Goal: Information Seeking & Learning: Learn about a topic

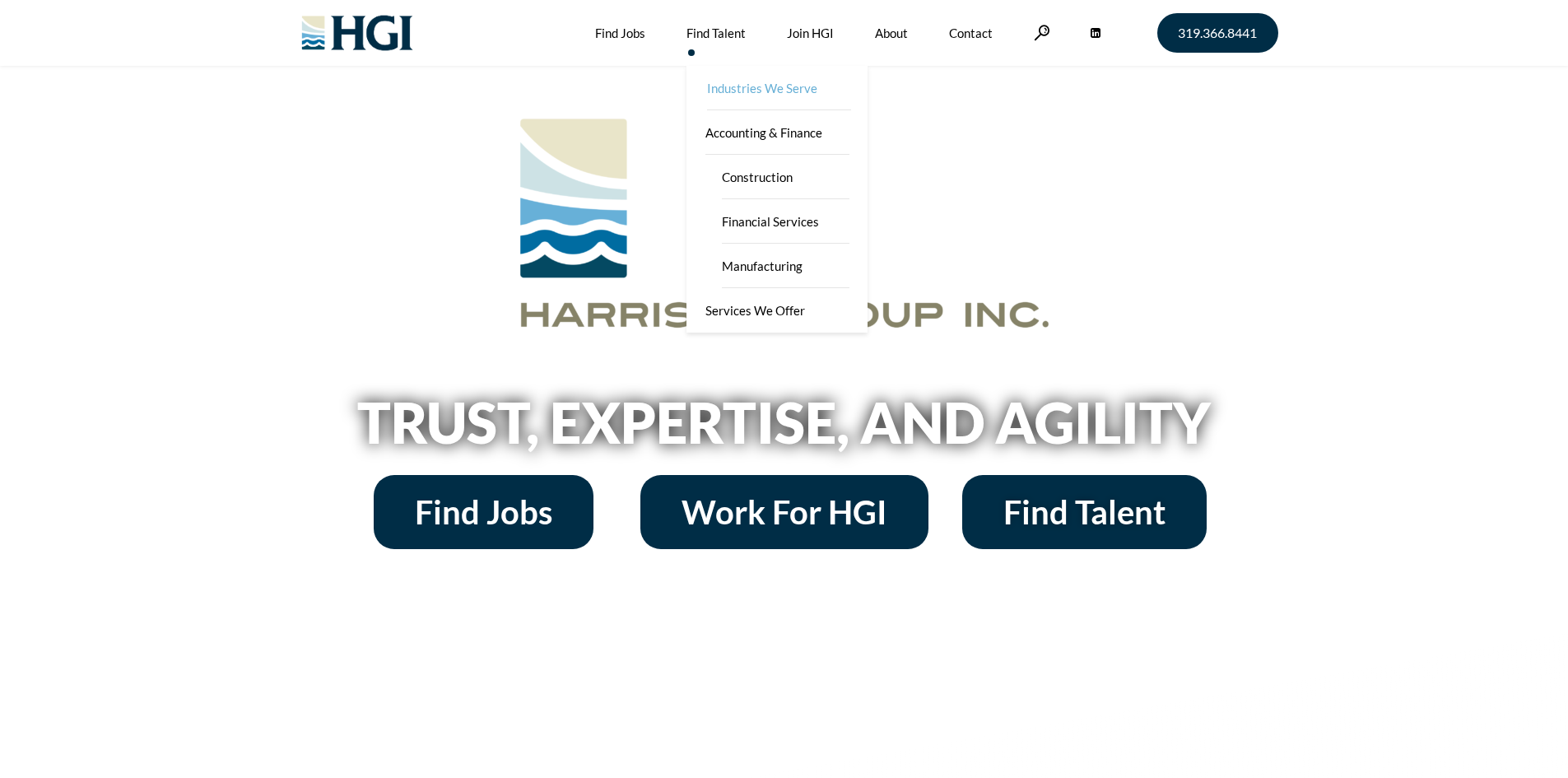
click at [716, 94] on link "Industries We Serve" at bounding box center [778, 87] width 181 height 44
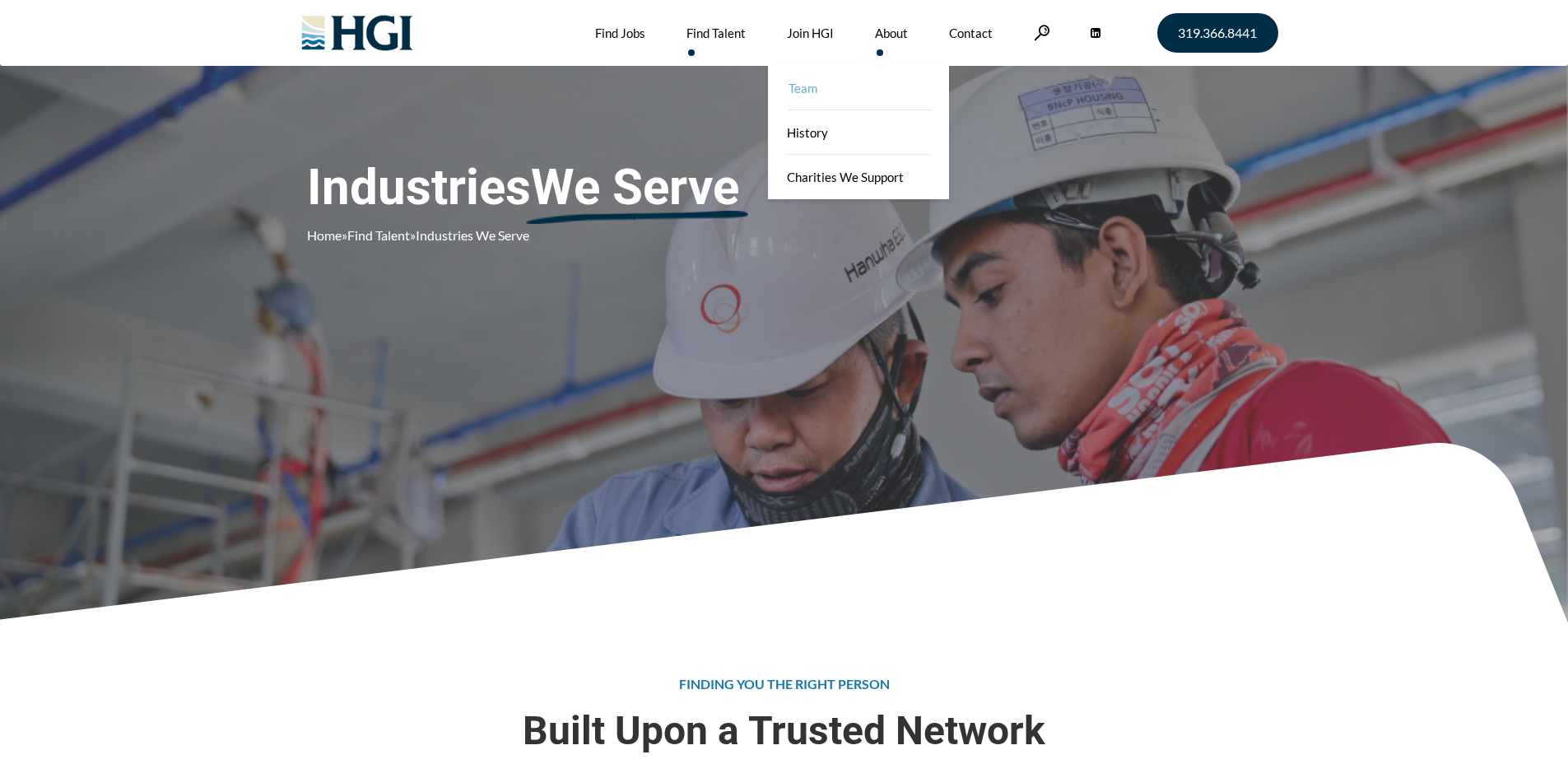
click at [826, 94] on link "Team" at bounding box center [860, 87] width 181 height 44
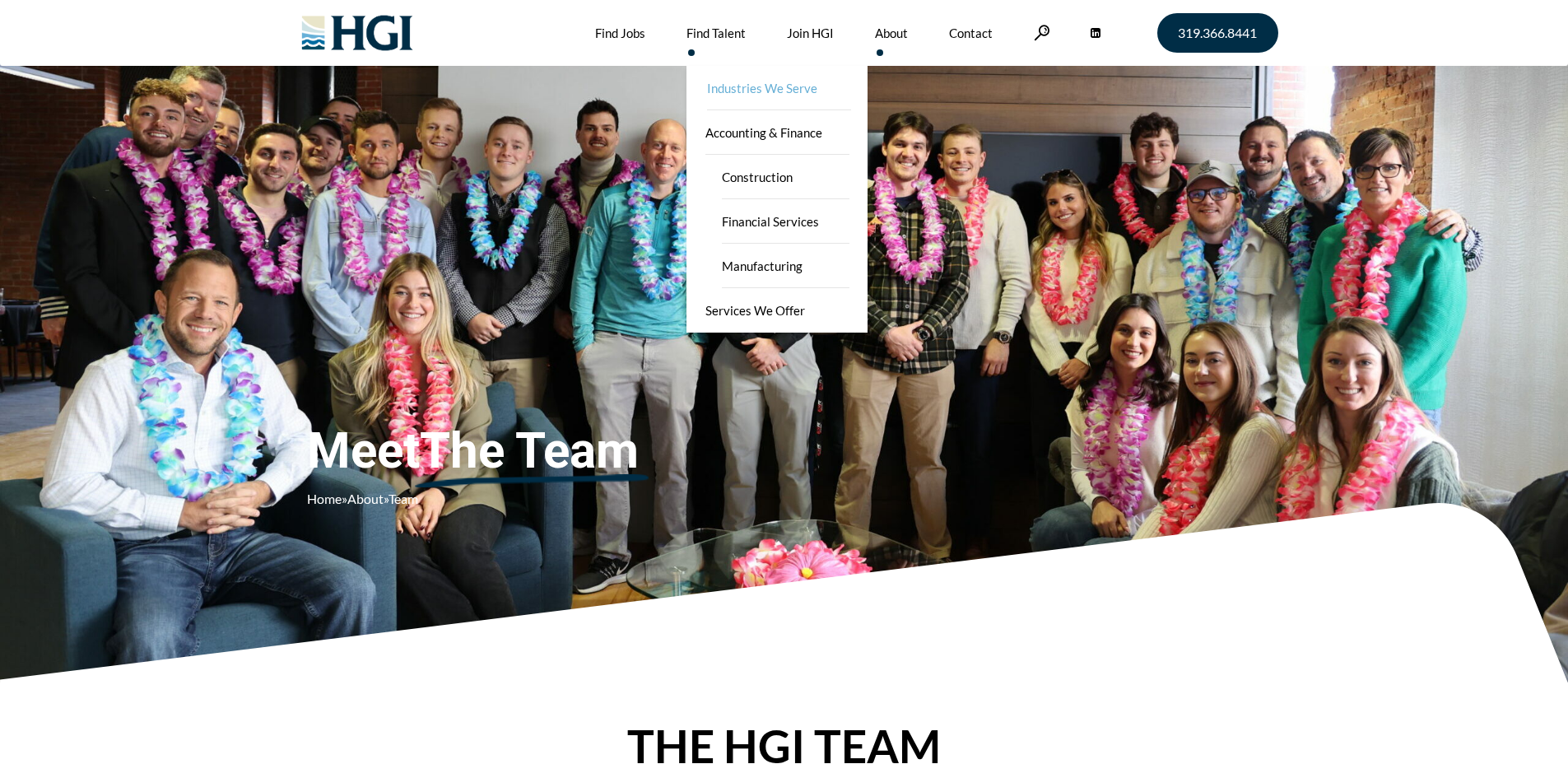
click at [724, 87] on link "Industries We Serve" at bounding box center [778, 87] width 181 height 44
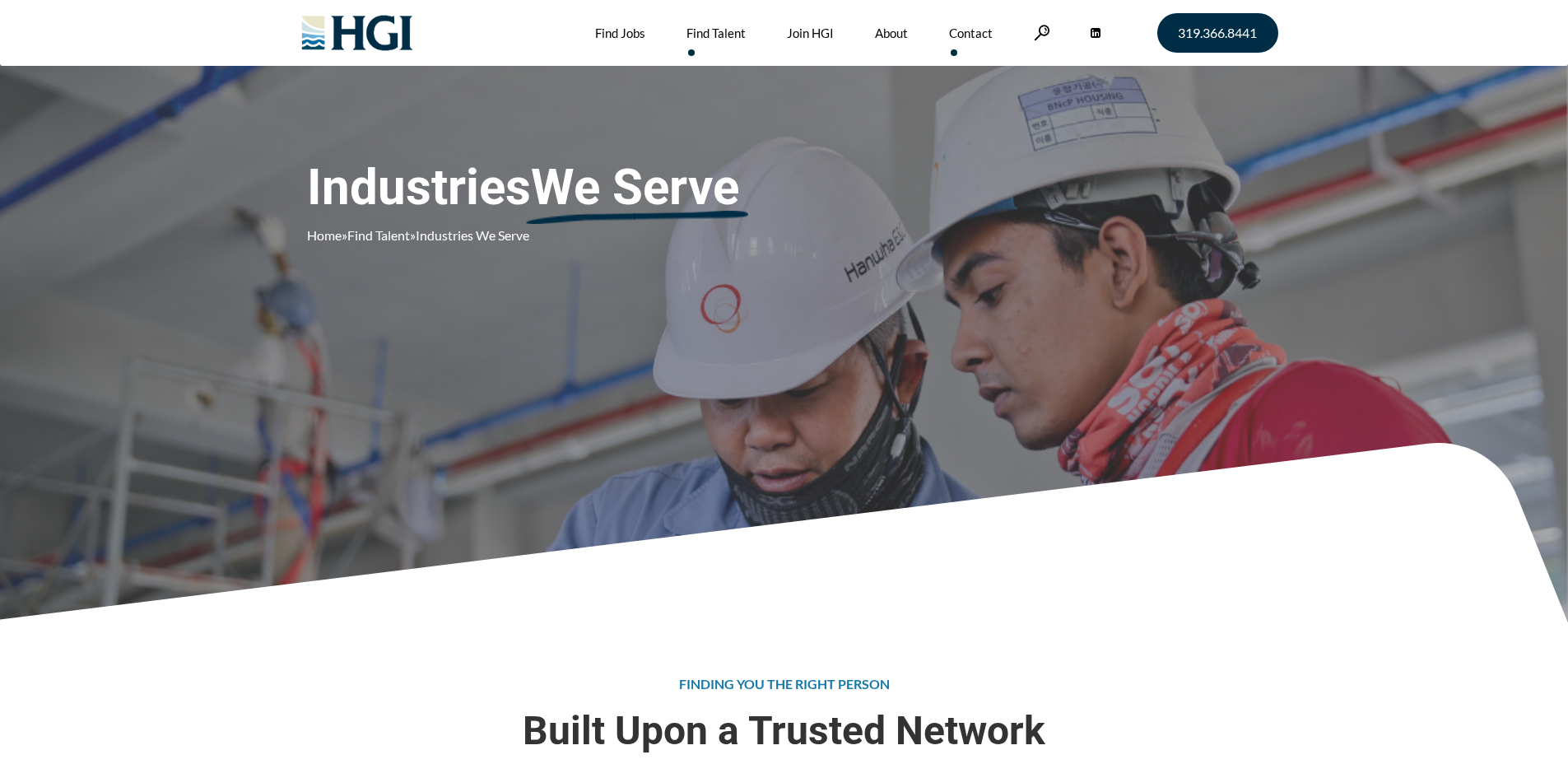
click at [973, 36] on link "Contact" at bounding box center [970, 32] width 43 height 66
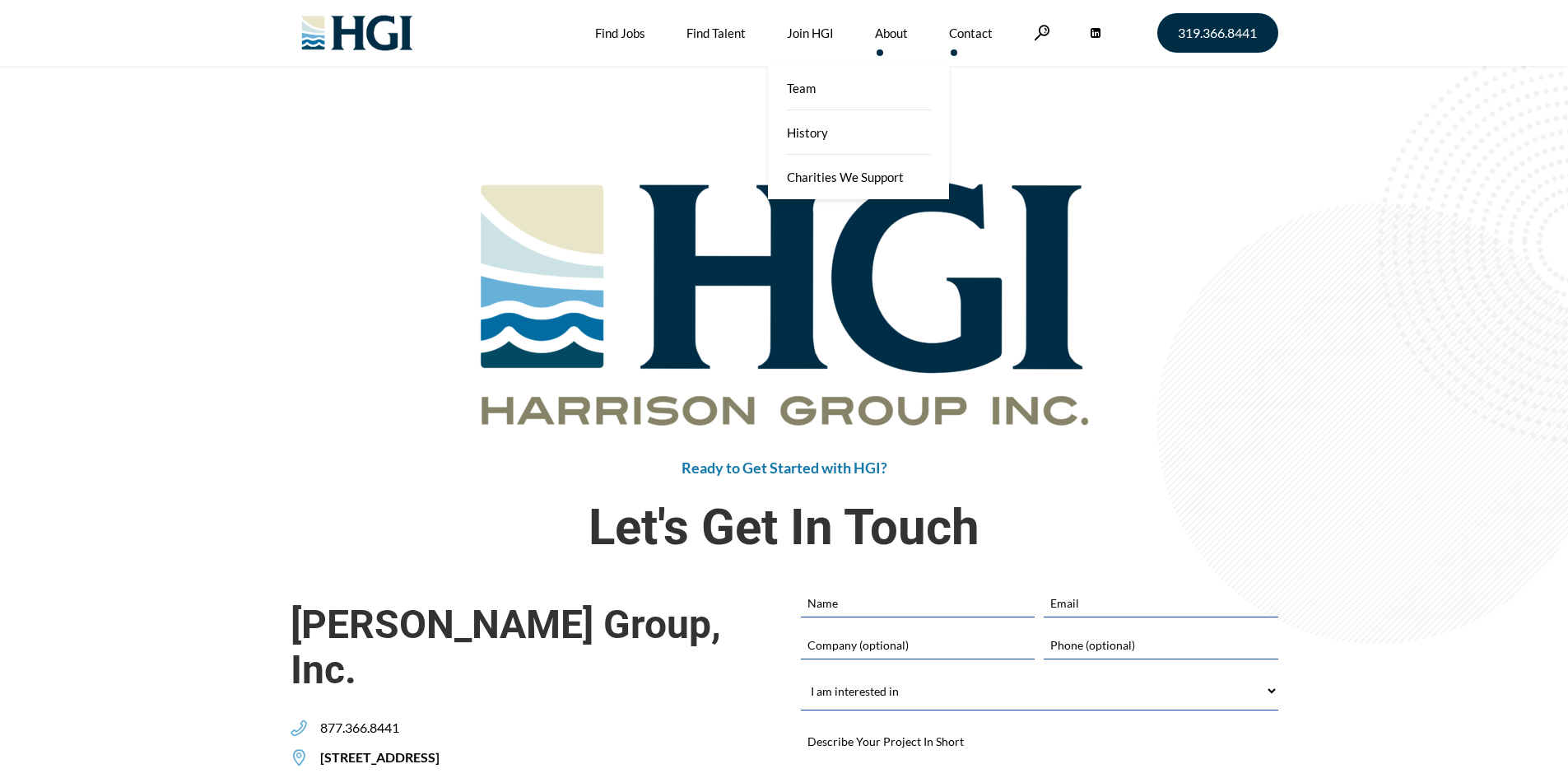
click at [895, 38] on link "About" at bounding box center [891, 32] width 33 height 66
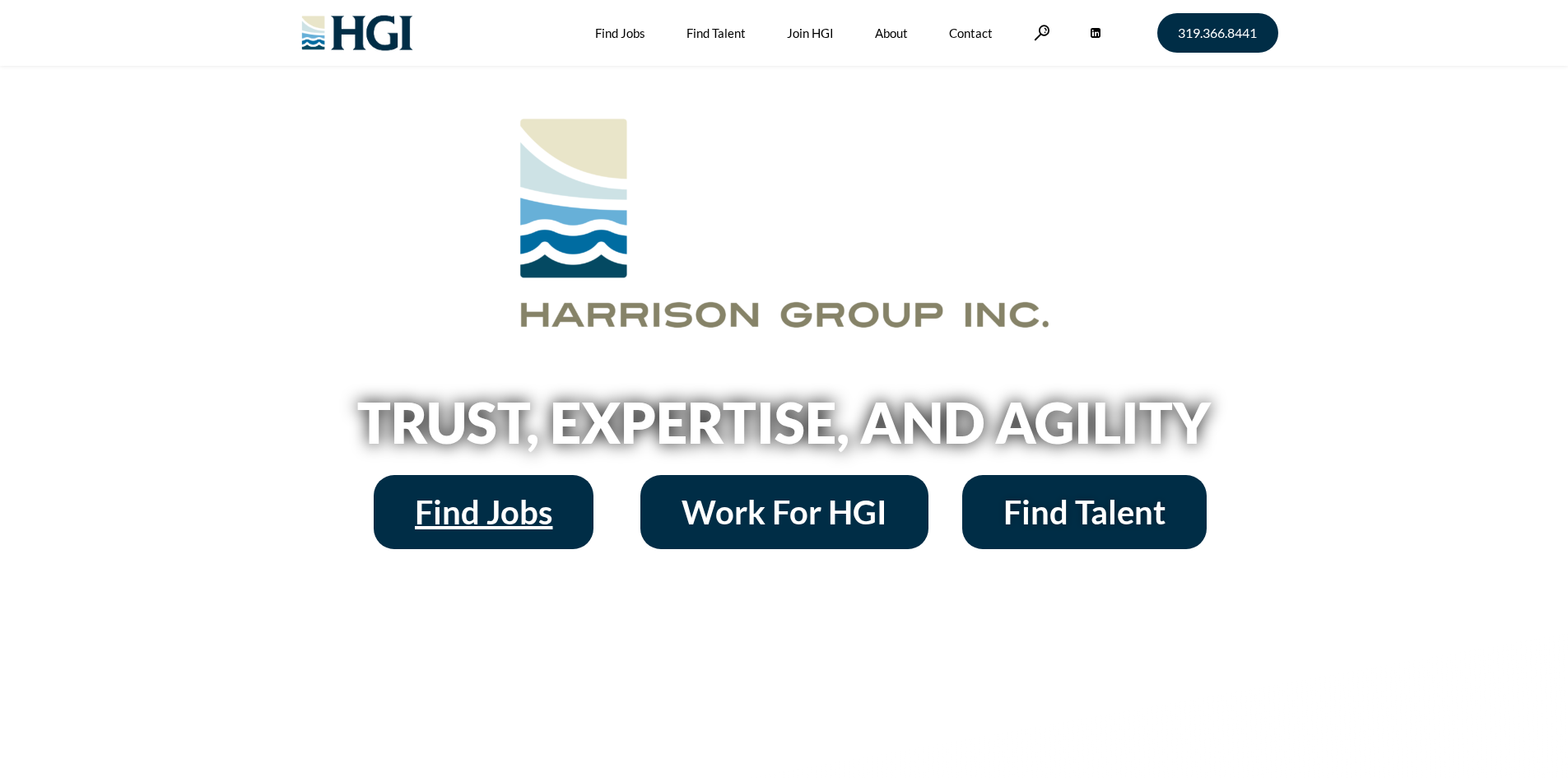
click at [490, 522] on span "Find Jobs" at bounding box center [484, 512] width 137 height 33
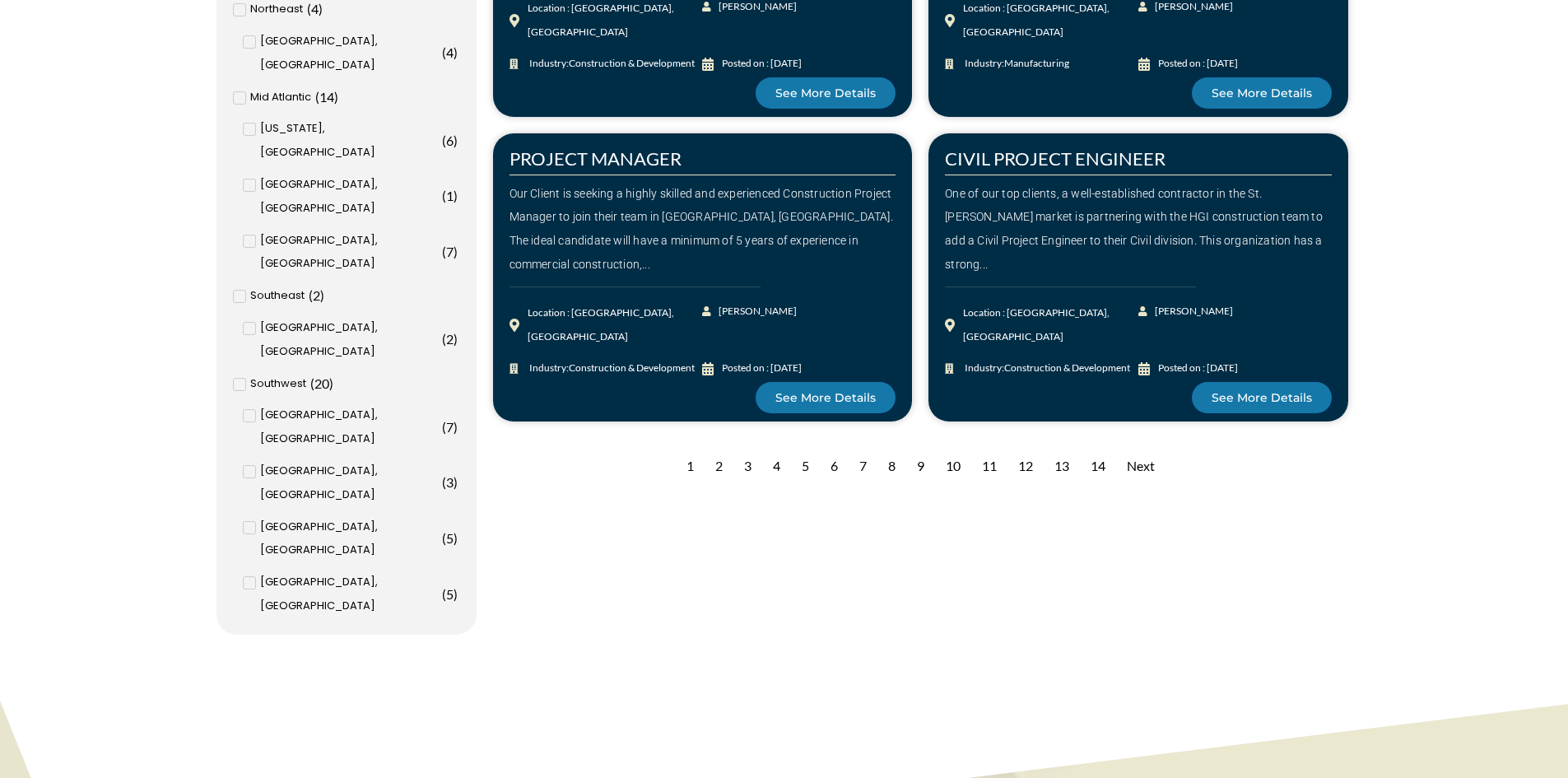
scroll to position [1810, 0]
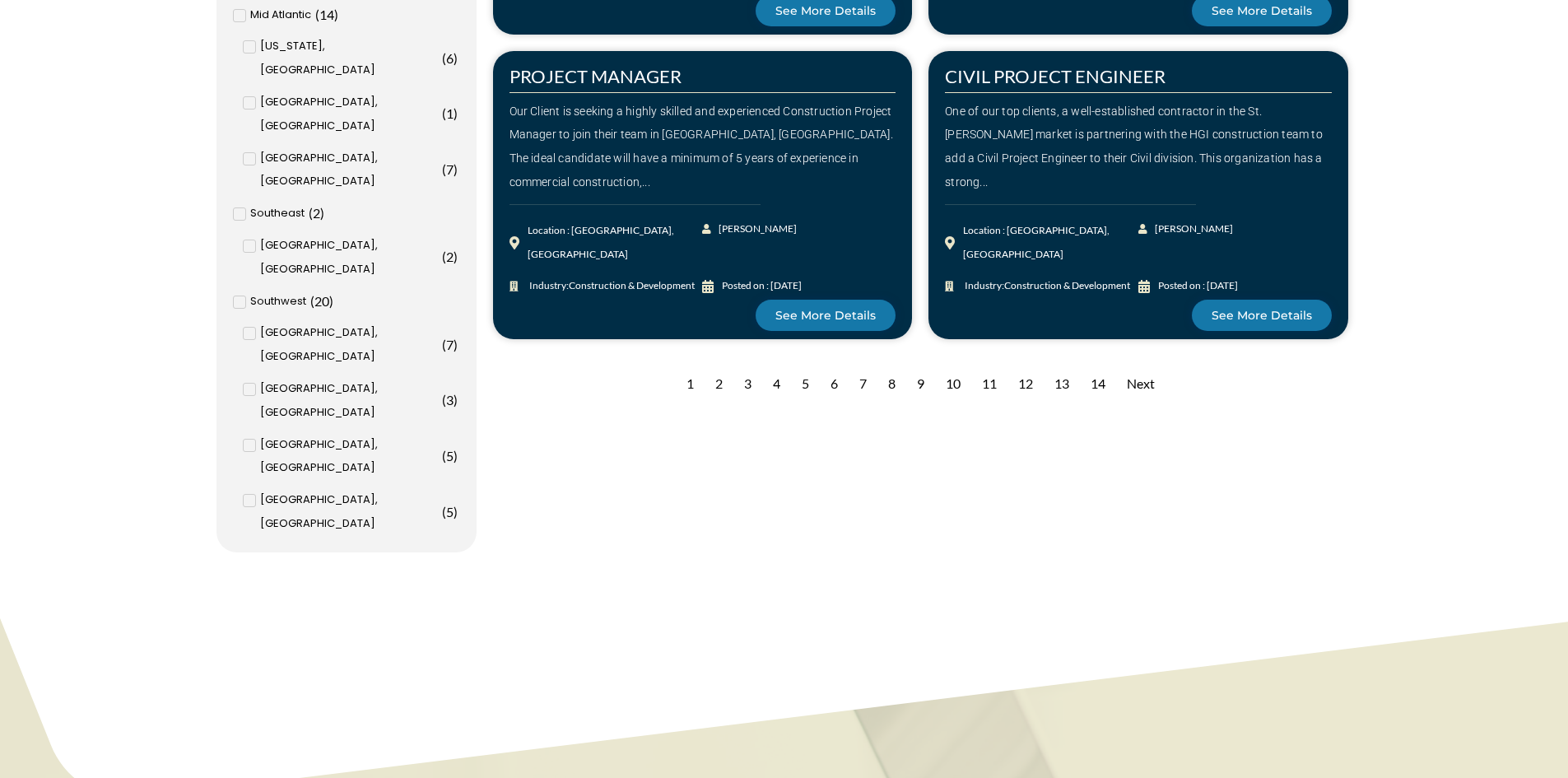
click at [718, 385] on div "2" at bounding box center [718, 384] width 24 height 40
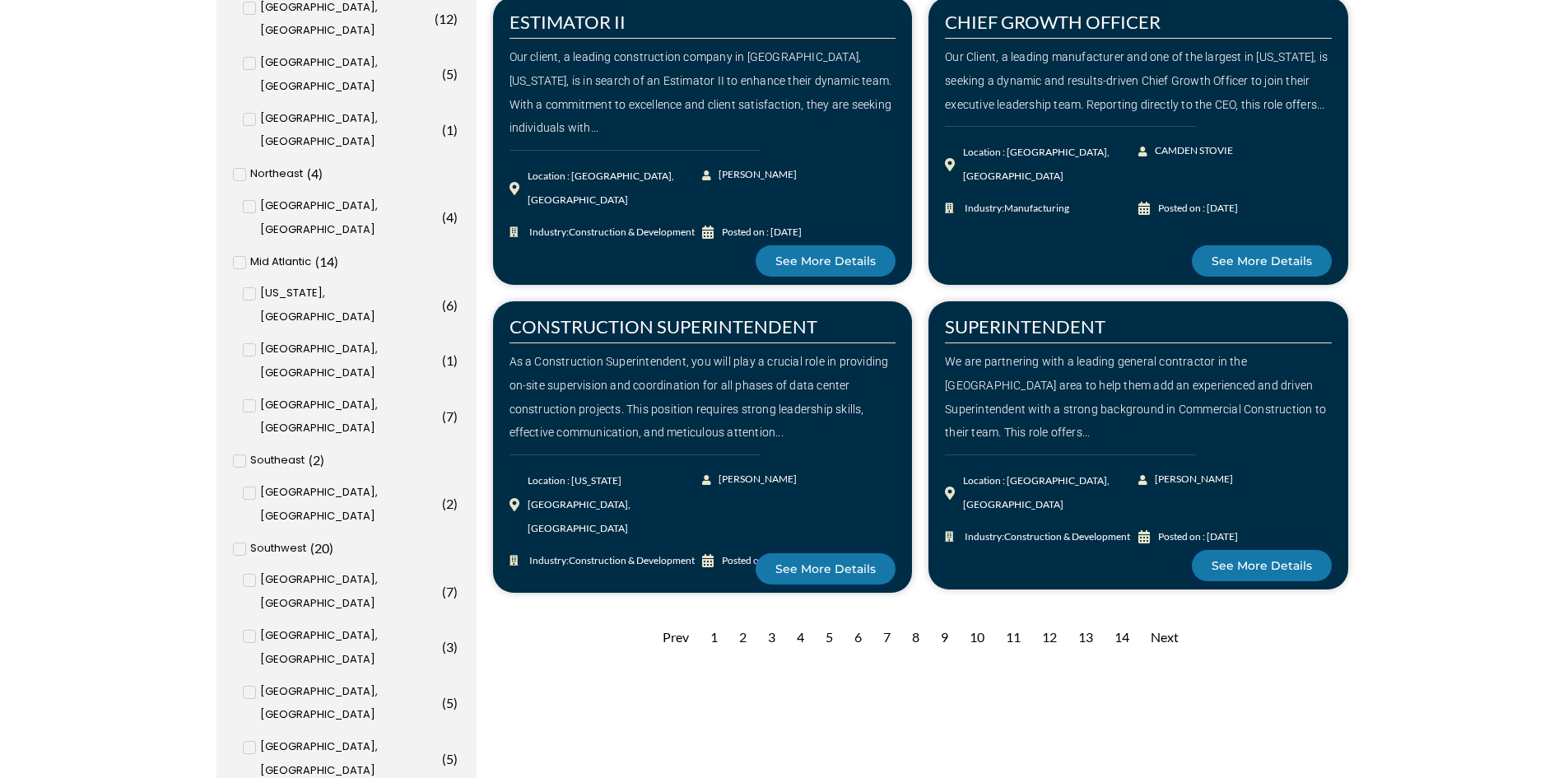
scroll to position [1645, 0]
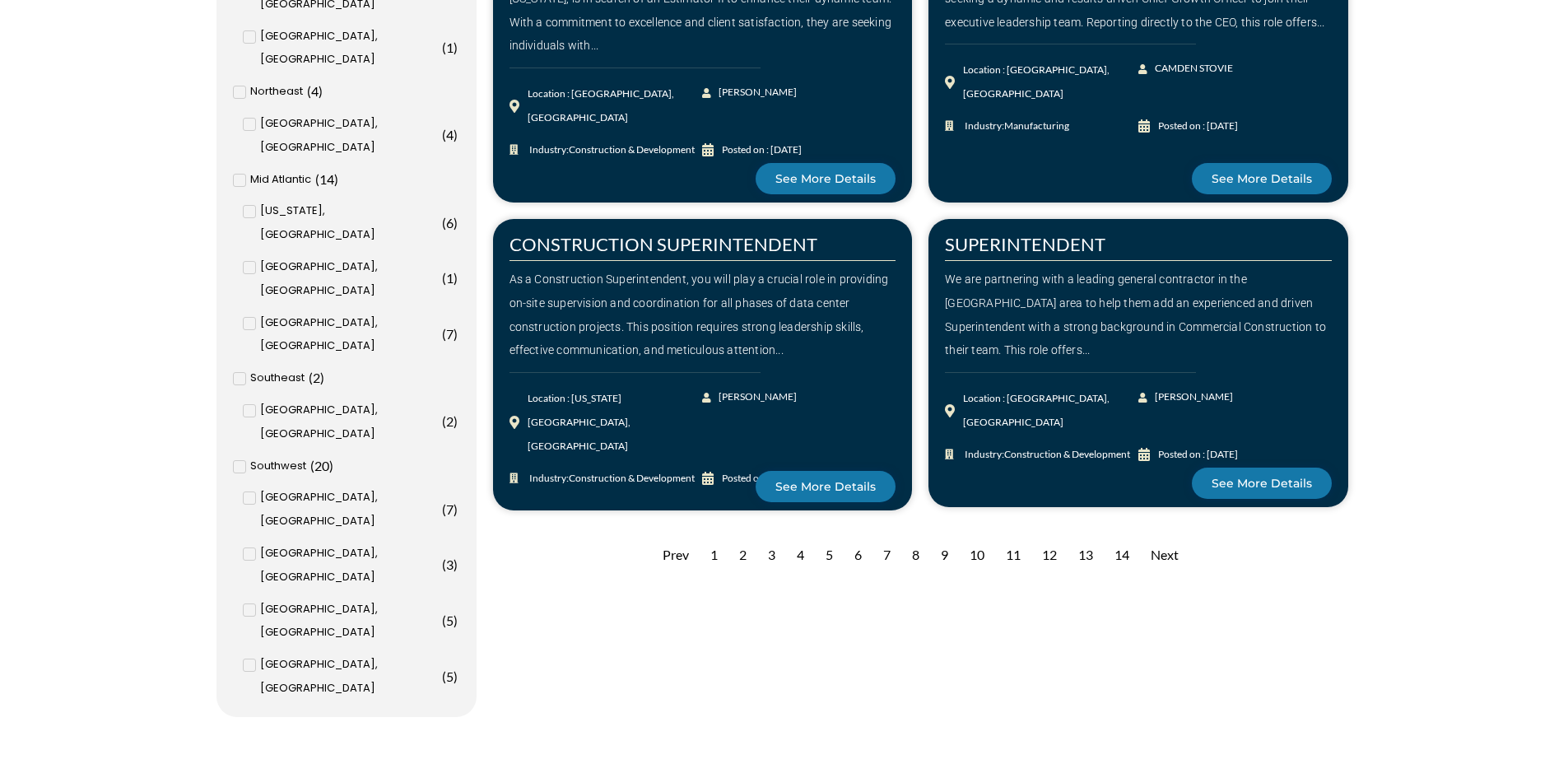
click at [765, 546] on div "3" at bounding box center [771, 554] width 24 height 40
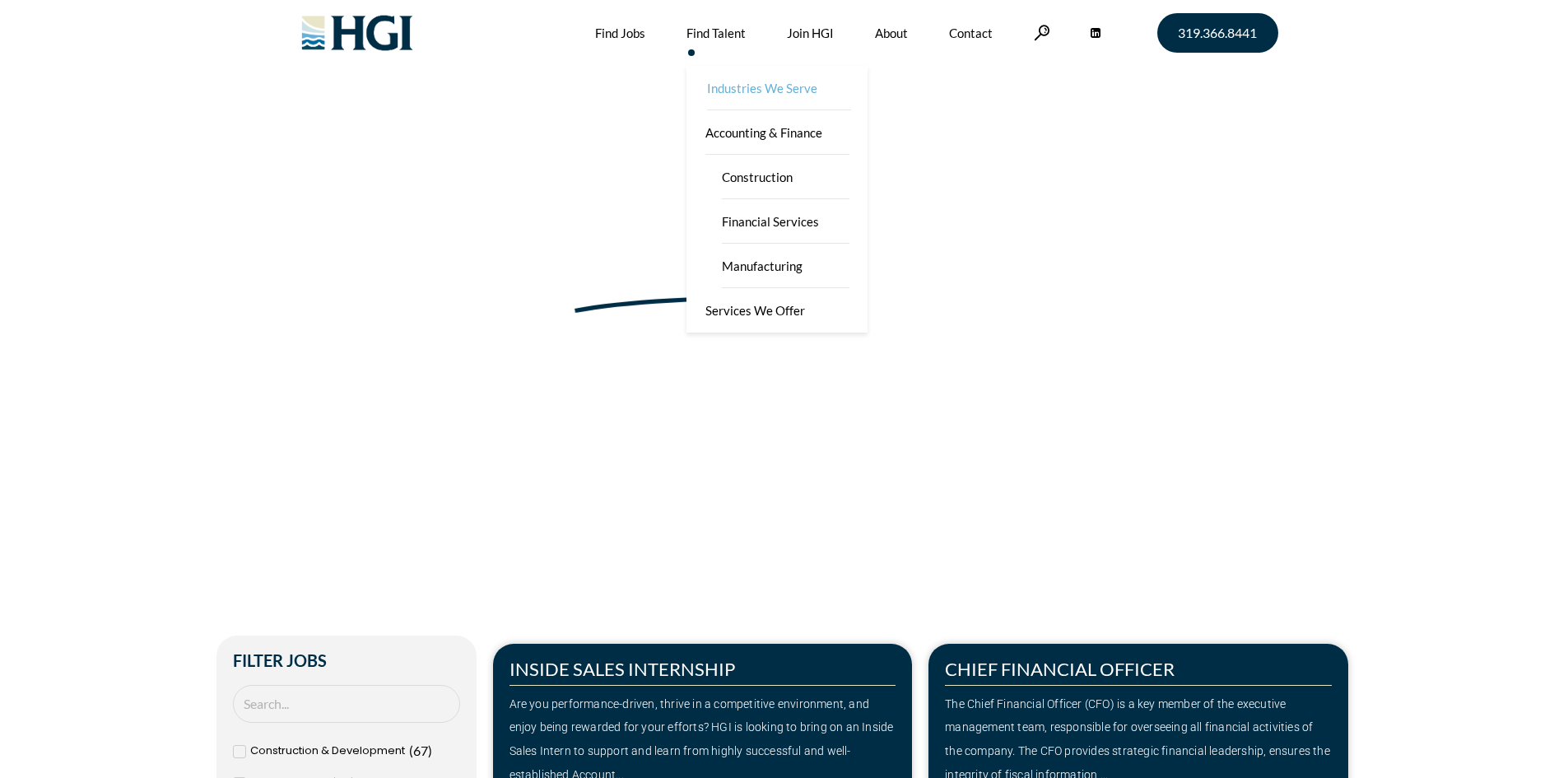
click at [758, 79] on link "Industries We Serve" at bounding box center [778, 87] width 181 height 44
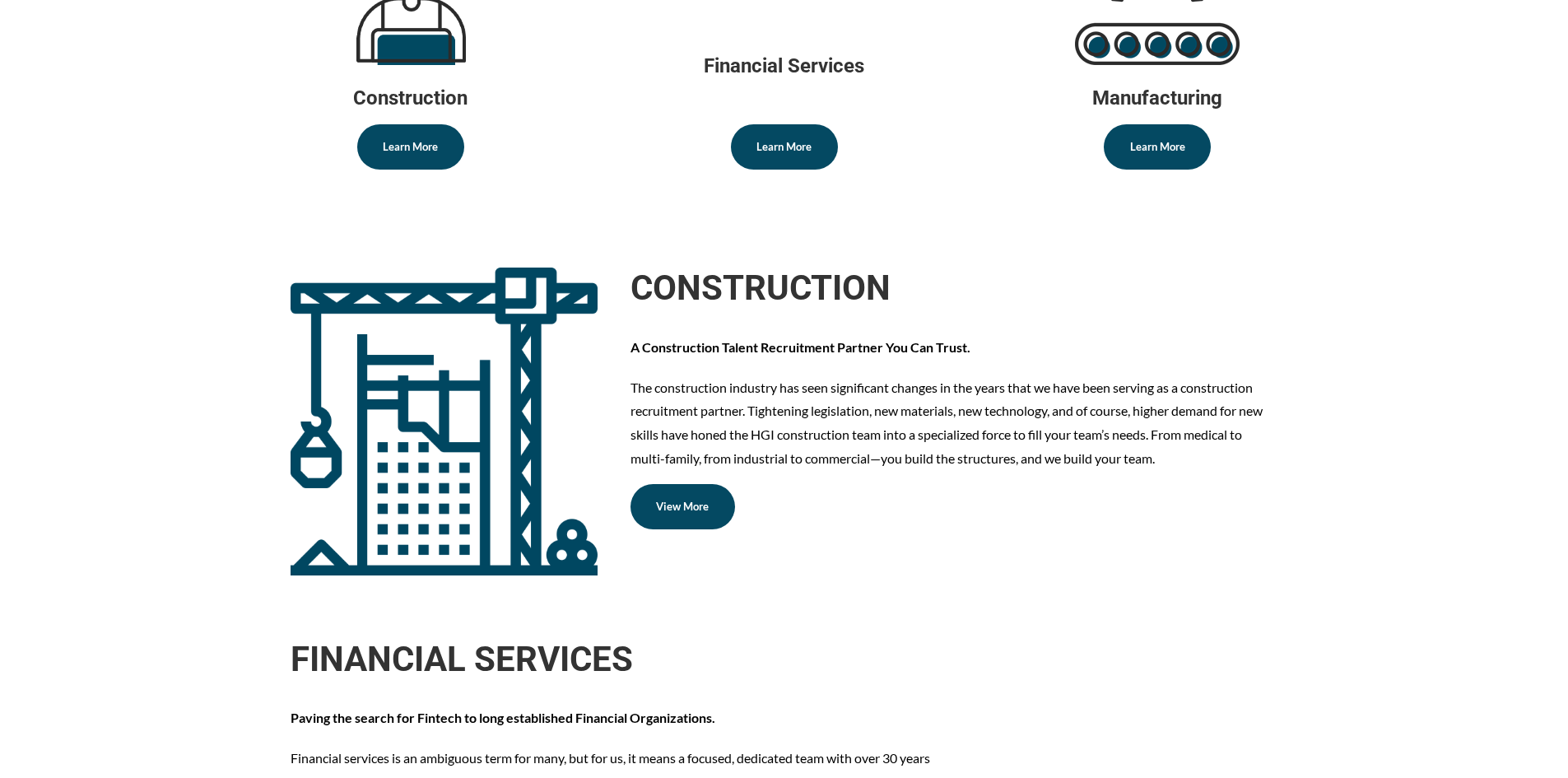
scroll to position [1317, 0]
